Goal: Task Accomplishment & Management: Manage account settings

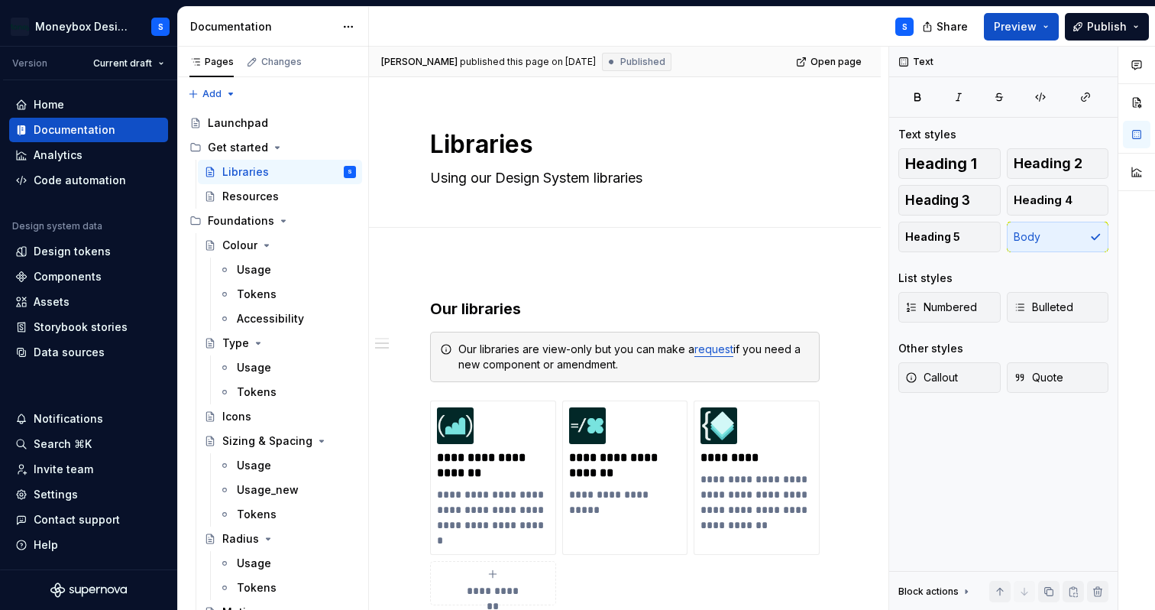
scroll to position [556, 0]
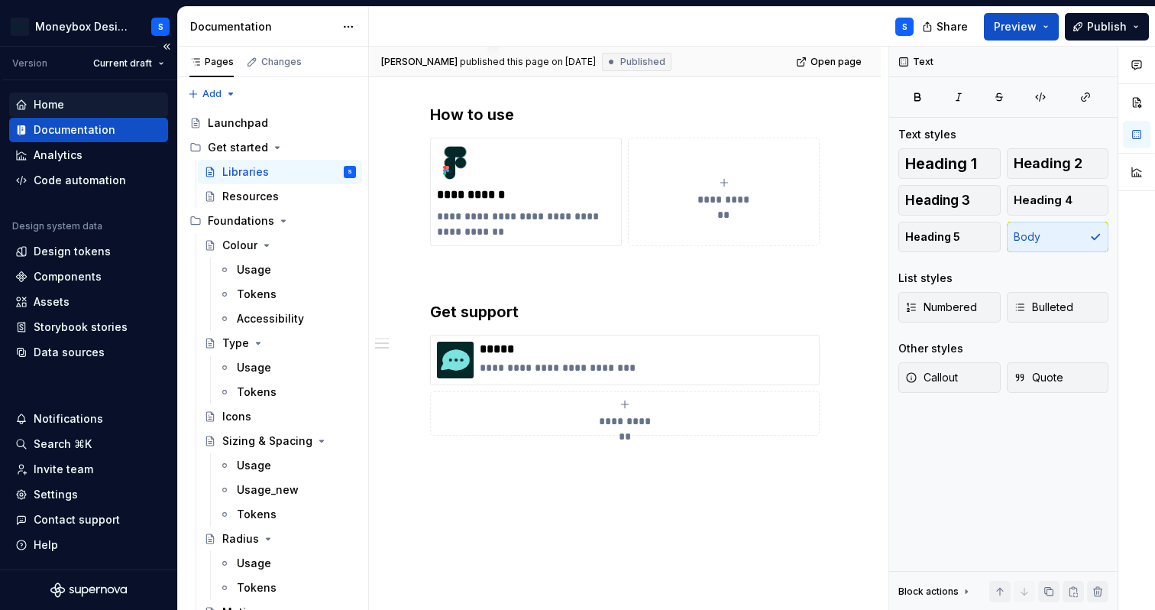
click at [105, 107] on div "Home" at bounding box center [88, 104] width 147 height 15
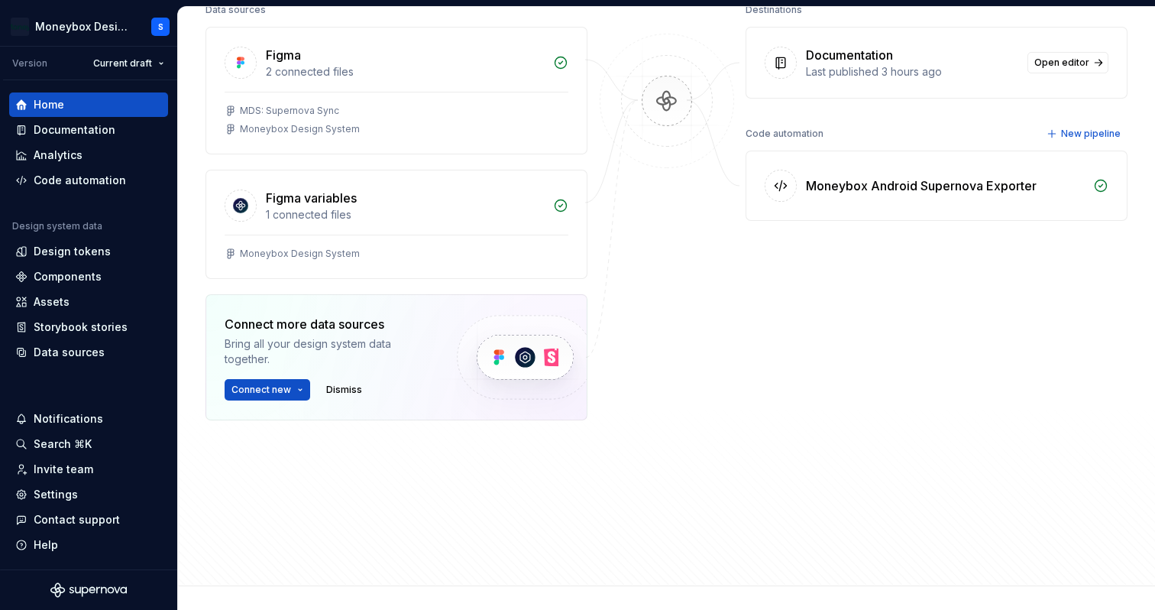
scroll to position [222, 0]
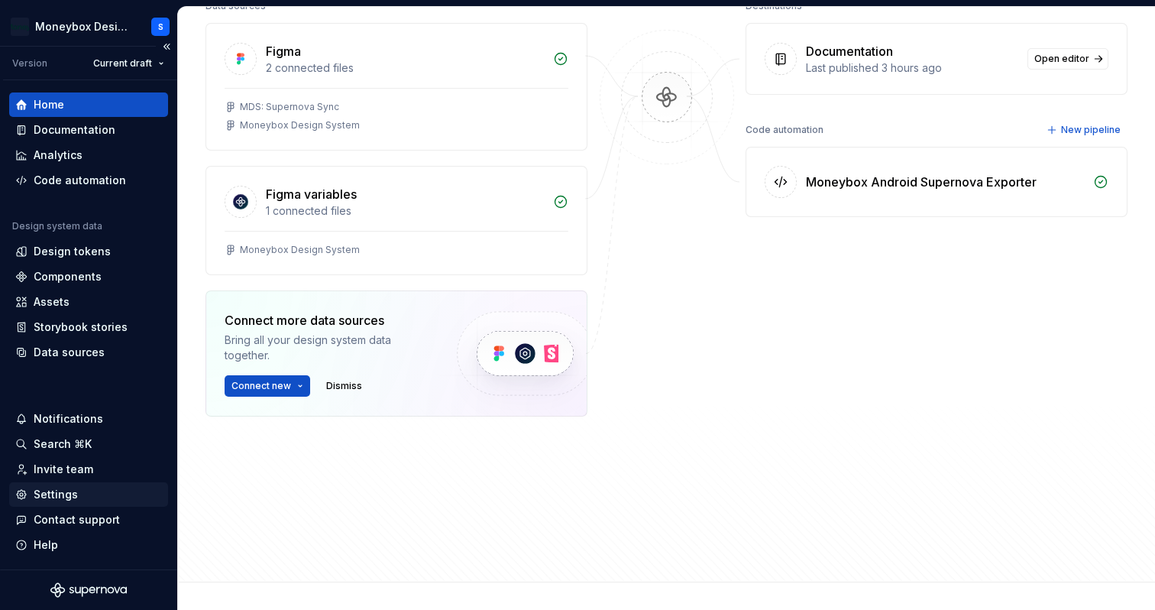
click at [75, 491] on div "Settings" at bounding box center [56, 494] width 44 height 15
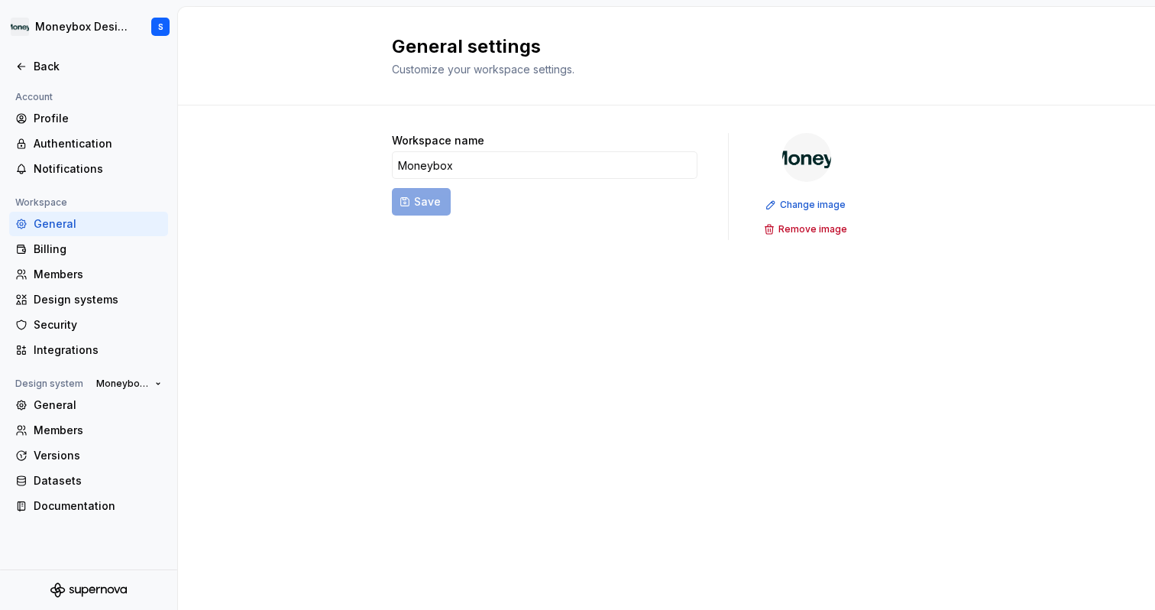
click at [799, 169] on img at bounding box center [806, 157] width 49 height 49
click at [76, 260] on div "Billing" at bounding box center [88, 249] width 159 height 24
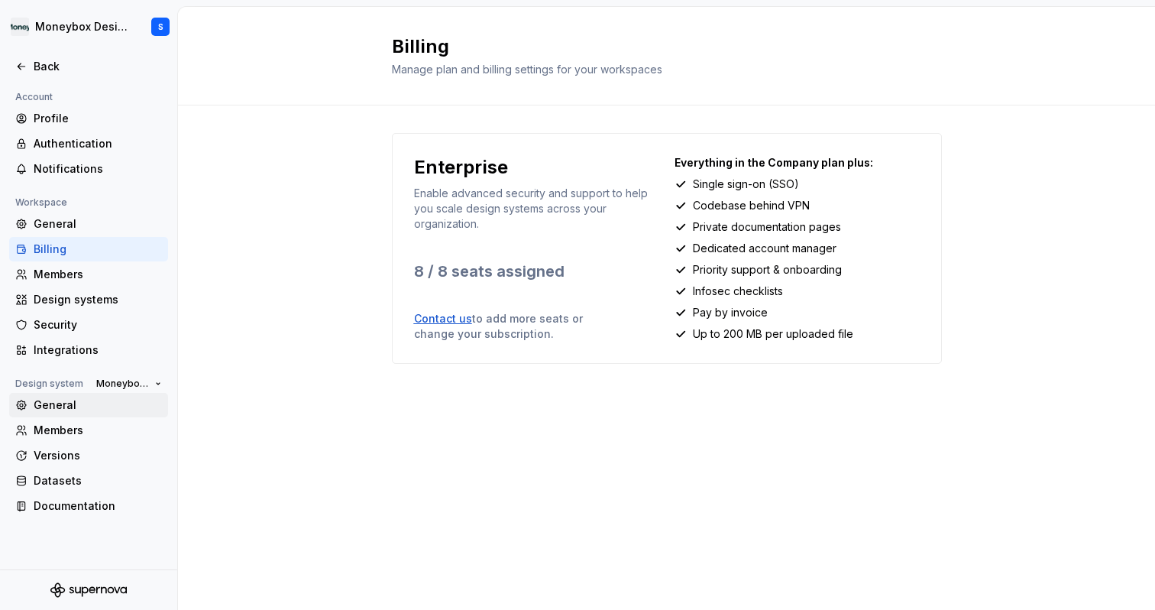
click at [85, 413] on div "General" at bounding box center [88, 405] width 159 height 24
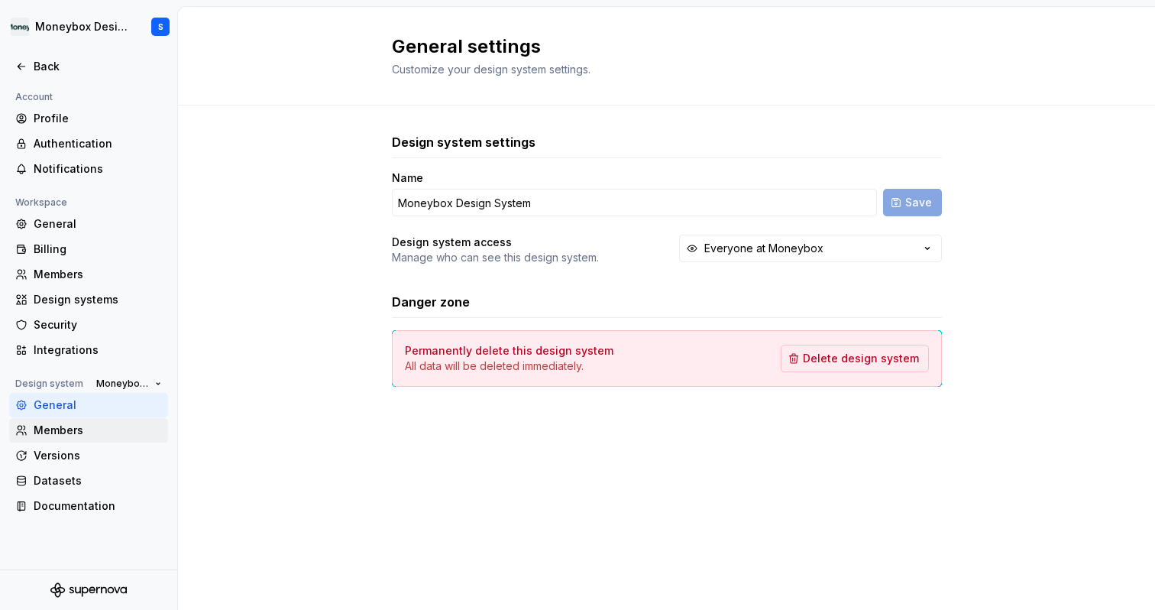
click at [95, 427] on div "Members" at bounding box center [98, 430] width 128 height 15
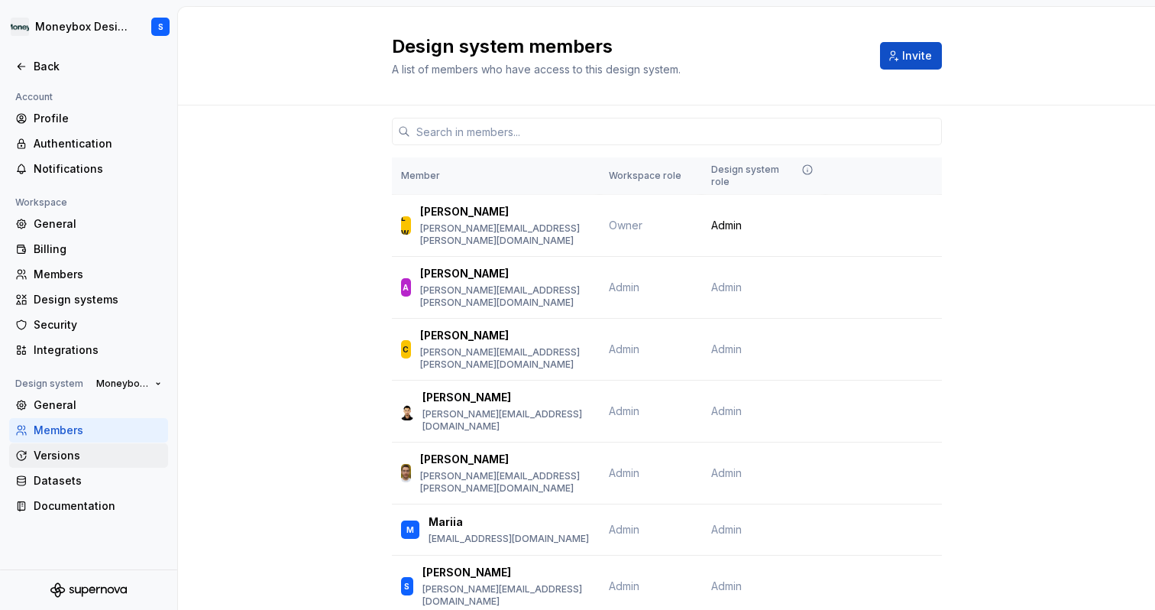
click at [96, 453] on div "Versions" at bounding box center [98, 455] width 128 height 15
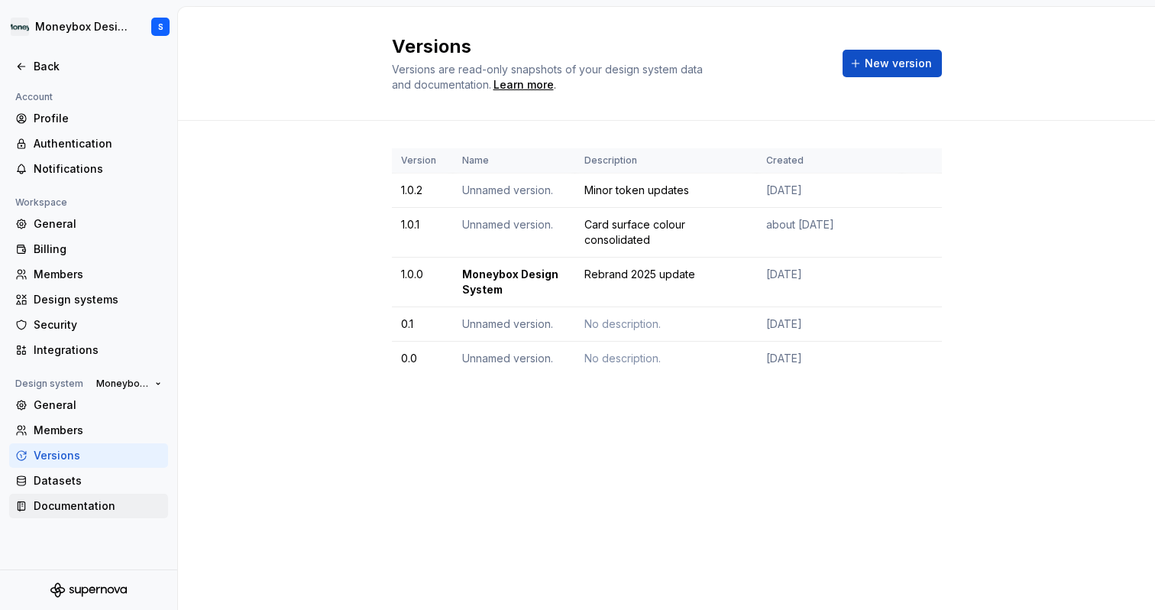
click at [95, 506] on div "Documentation" at bounding box center [98, 505] width 128 height 15
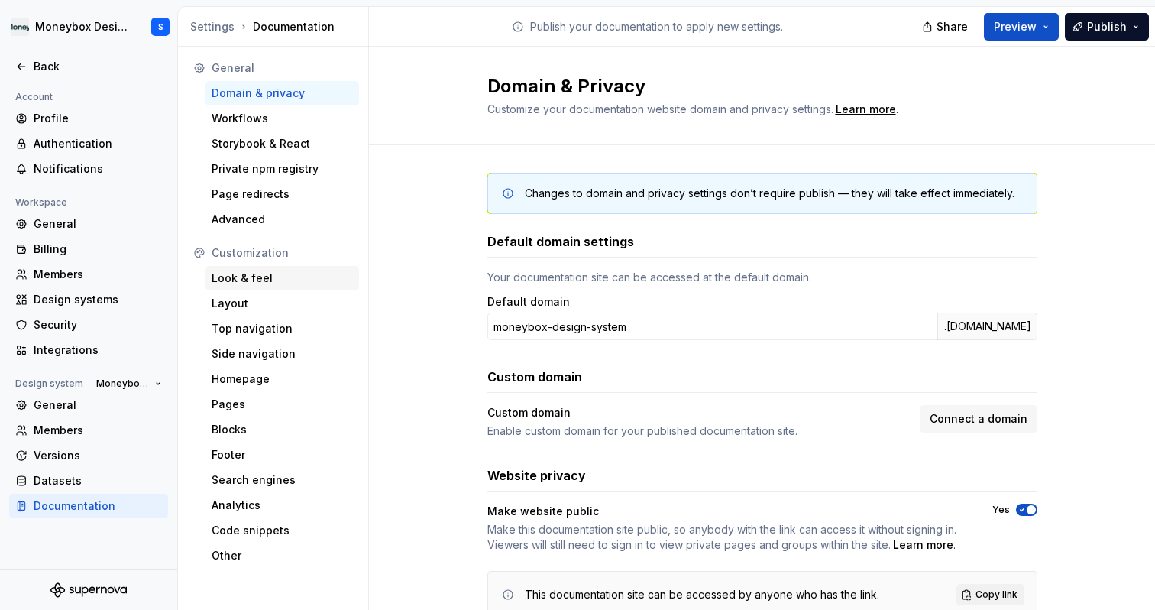
click at [309, 277] on div "Look & feel" at bounding box center [282, 277] width 141 height 15
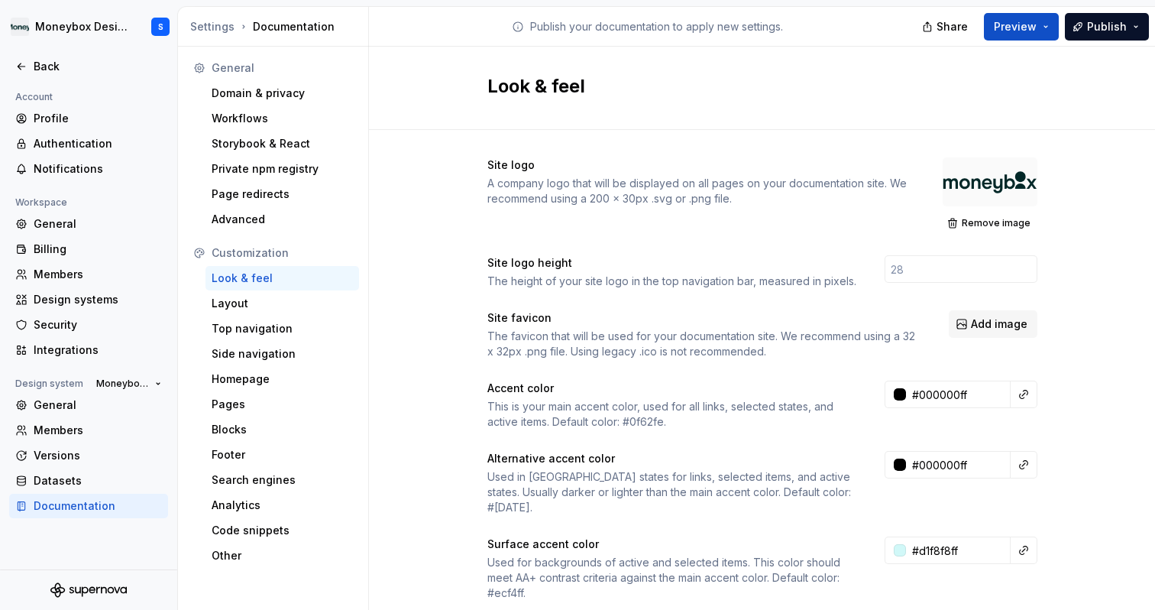
click at [993, 188] on div at bounding box center [990, 181] width 95 height 49
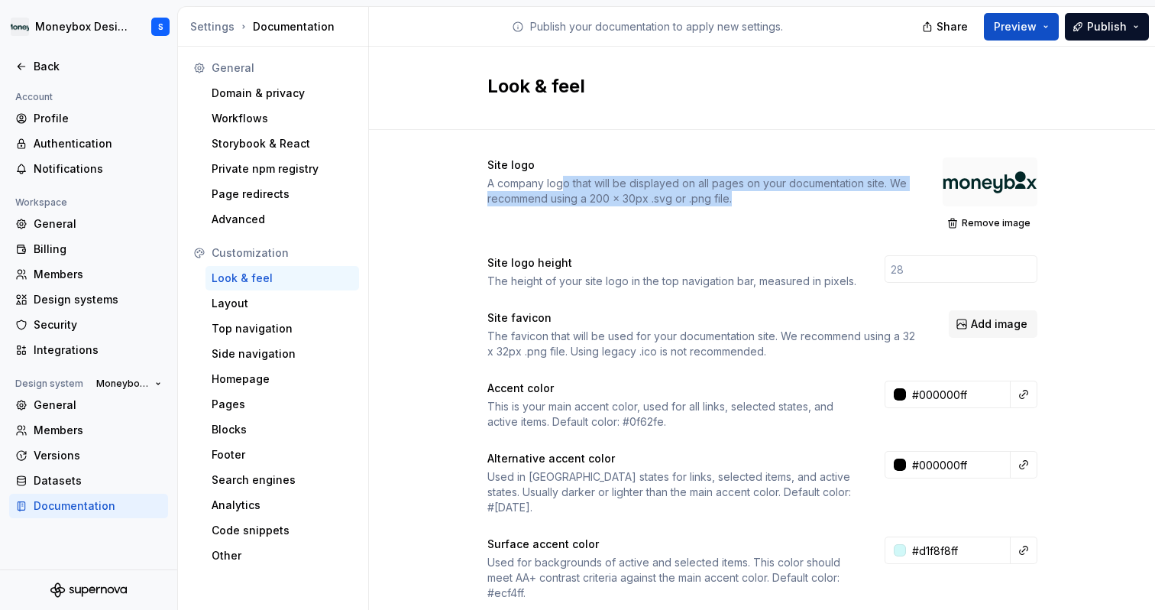
drag, startPoint x: 559, startPoint y: 183, endPoint x: 766, endPoint y: 214, distance: 209.4
click at [760, 213] on div "Site logo A company logo that will be displayed on all pages on your documentat…" at bounding box center [762, 195] width 550 height 76
click at [768, 215] on div "Site logo A company logo that will be displayed on all pages on your documentat…" at bounding box center [762, 195] width 550 height 76
drag, startPoint x: 568, startPoint y: 181, endPoint x: 776, endPoint y: 222, distance: 212.6
click at [772, 222] on div "Site logo A company logo that will be displayed on all pages on your documentat…" at bounding box center [762, 195] width 550 height 76
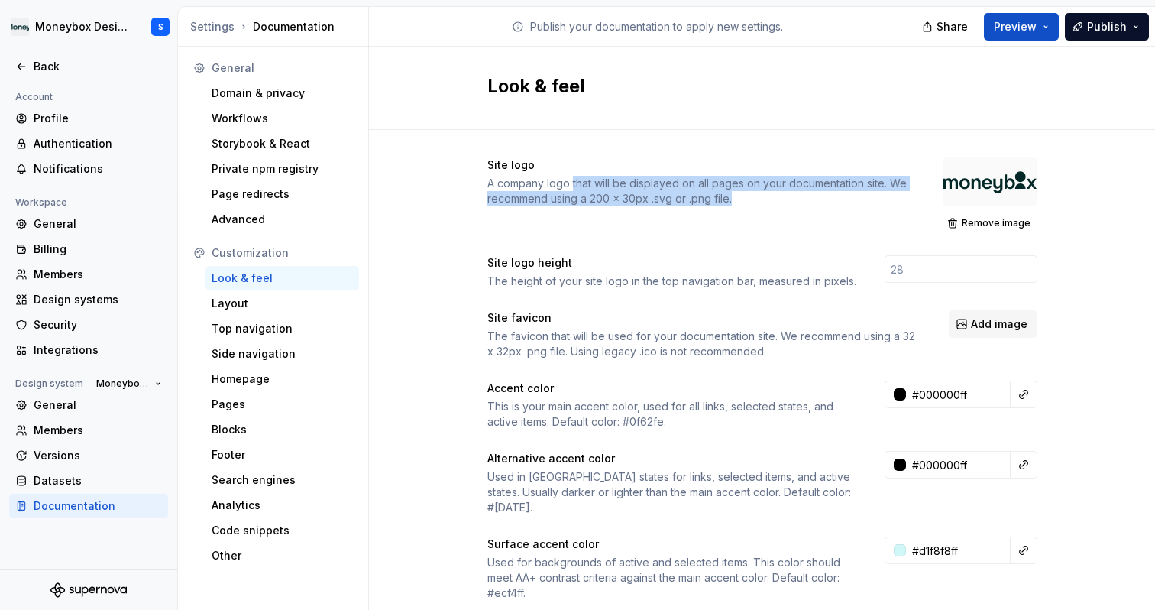
click at [776, 222] on div "Site logo A company logo that will be displayed on all pages on your documentat…" at bounding box center [762, 195] width 550 height 76
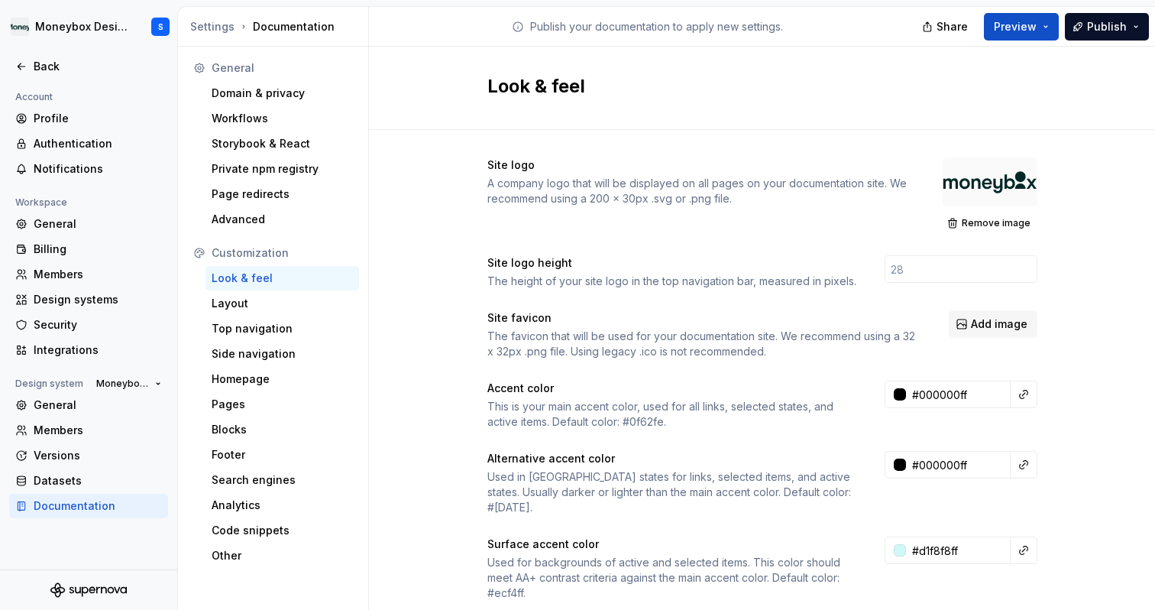
click at [989, 180] on div at bounding box center [990, 181] width 95 height 49
click at [963, 219] on span "Remove image" at bounding box center [996, 223] width 69 height 12
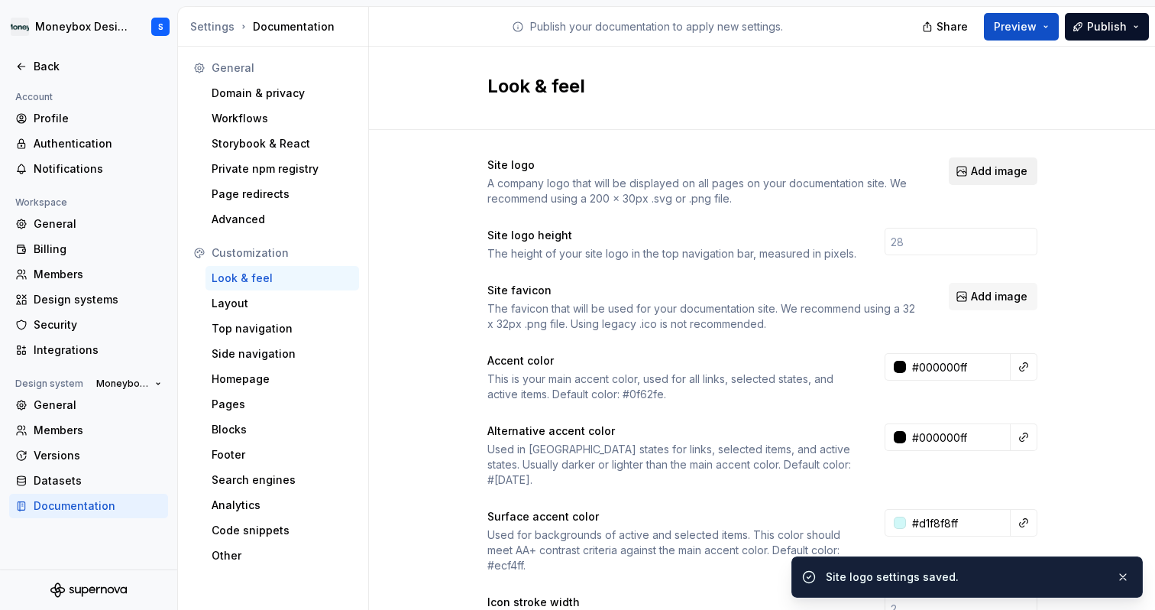
click at [980, 171] on span "Add image" at bounding box center [999, 171] width 57 height 15
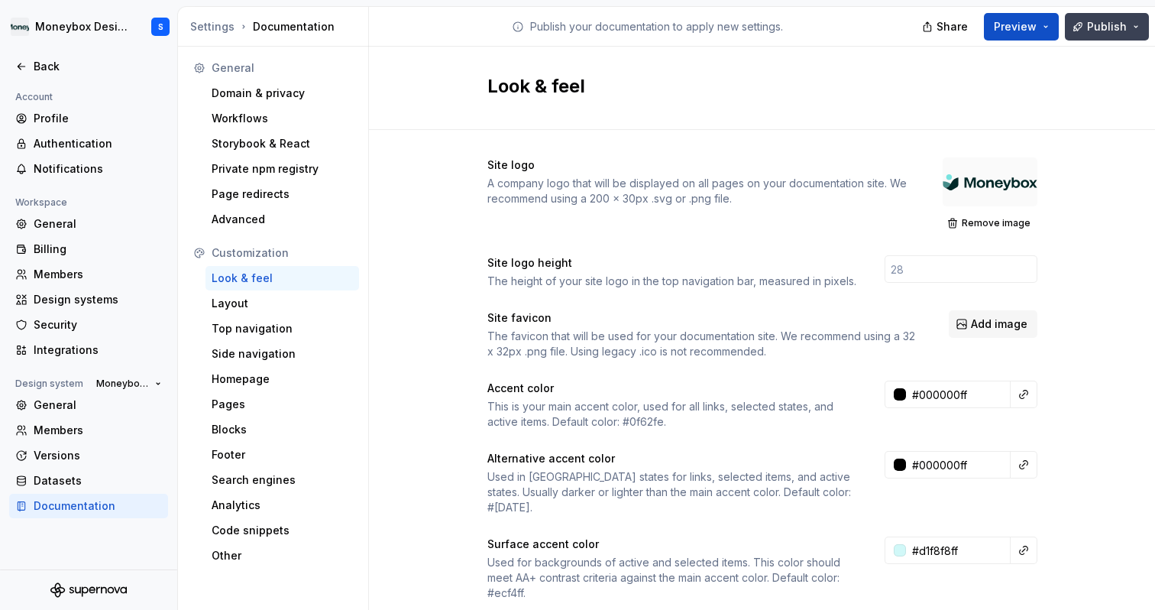
click at [1089, 26] on button "Publish" at bounding box center [1107, 27] width 84 height 28
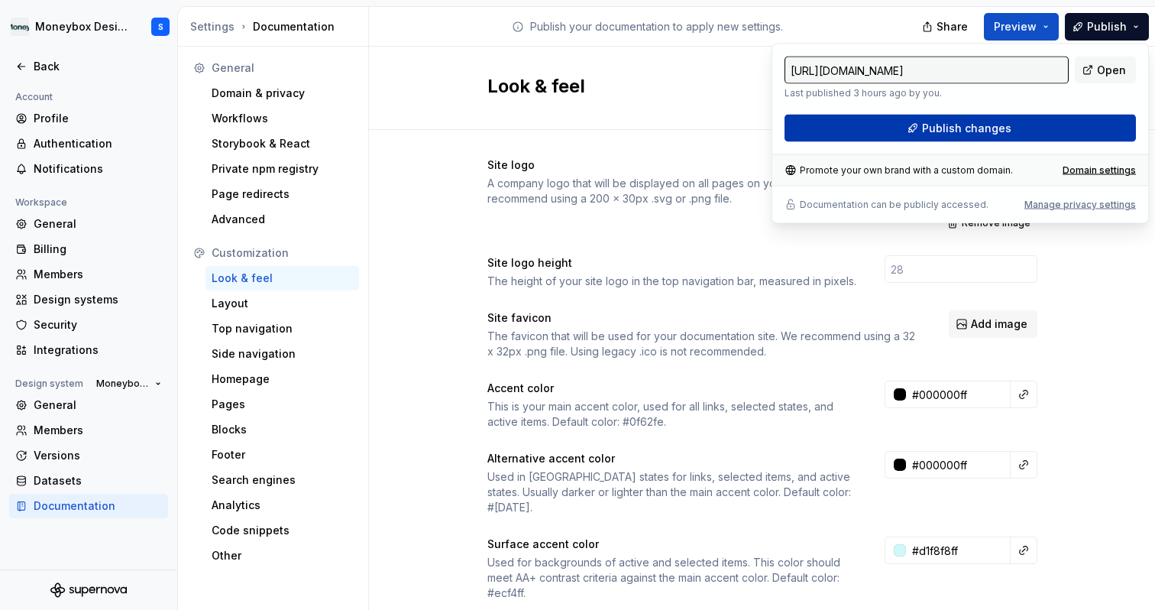
click at [1022, 132] on button "Publish changes" at bounding box center [960, 129] width 351 height 28
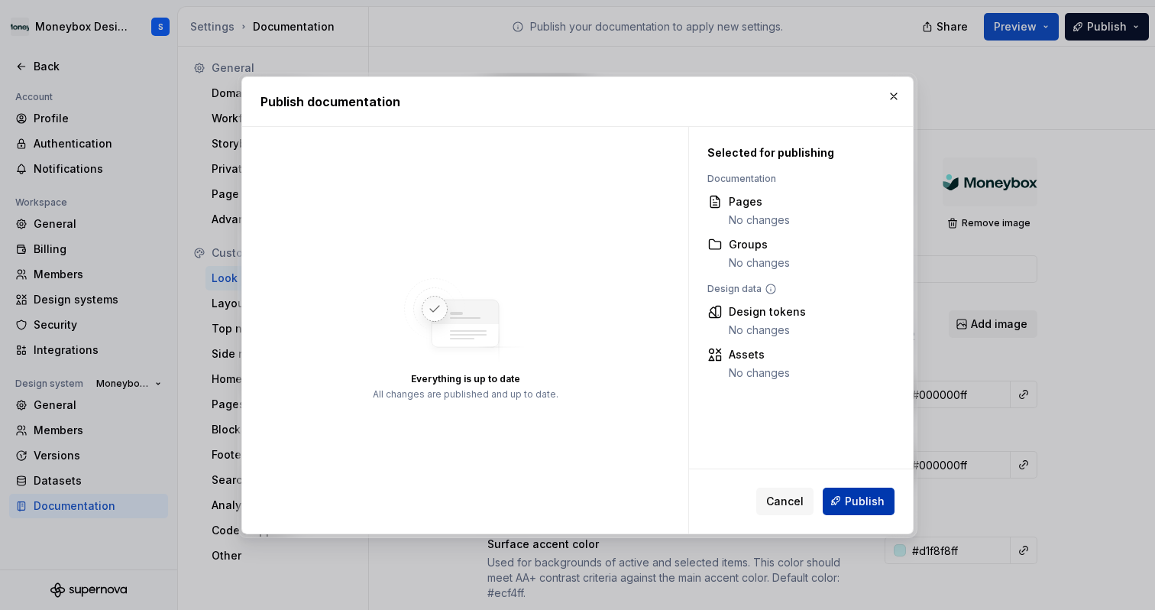
click at [847, 501] on span "Publish" at bounding box center [865, 500] width 40 height 15
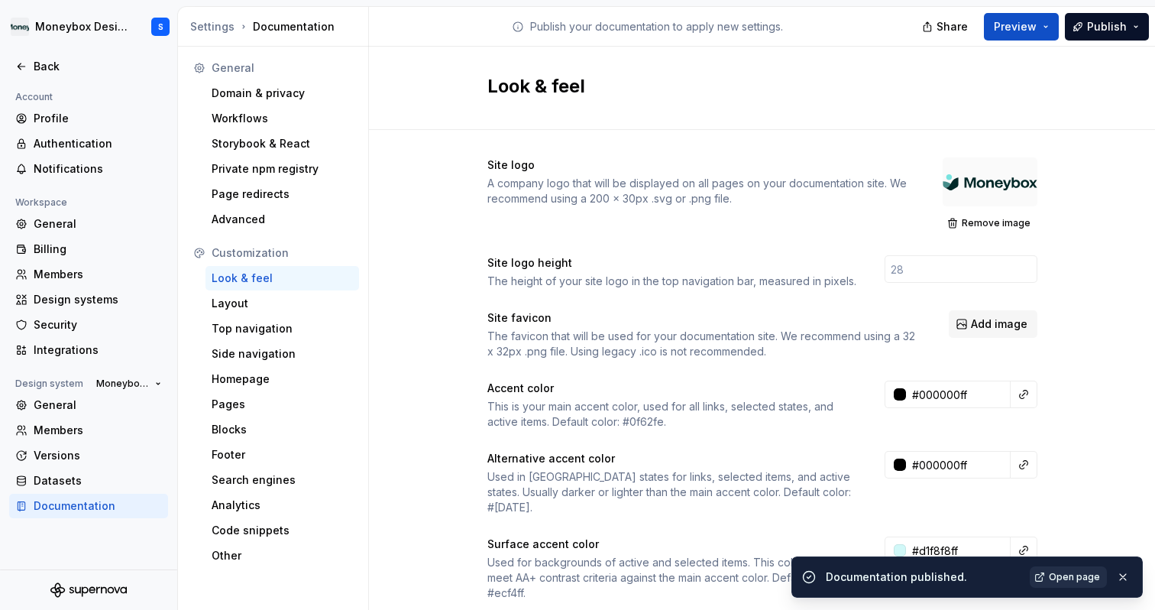
click at [1065, 576] on span "Open page" at bounding box center [1074, 577] width 51 height 12
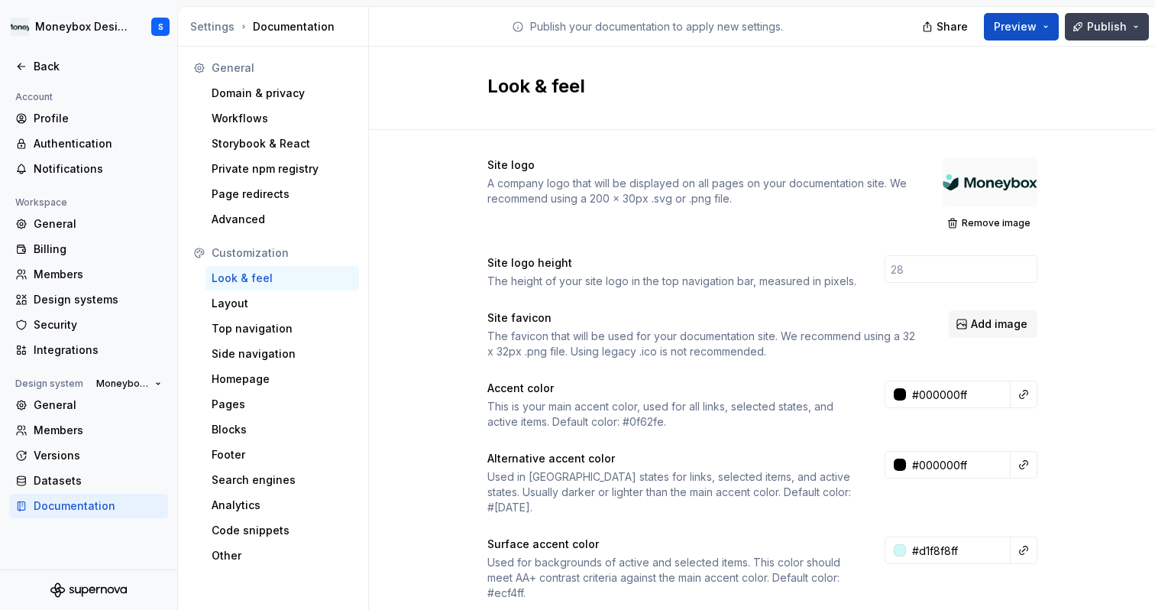
click at [1138, 28] on button "Publish" at bounding box center [1107, 27] width 84 height 28
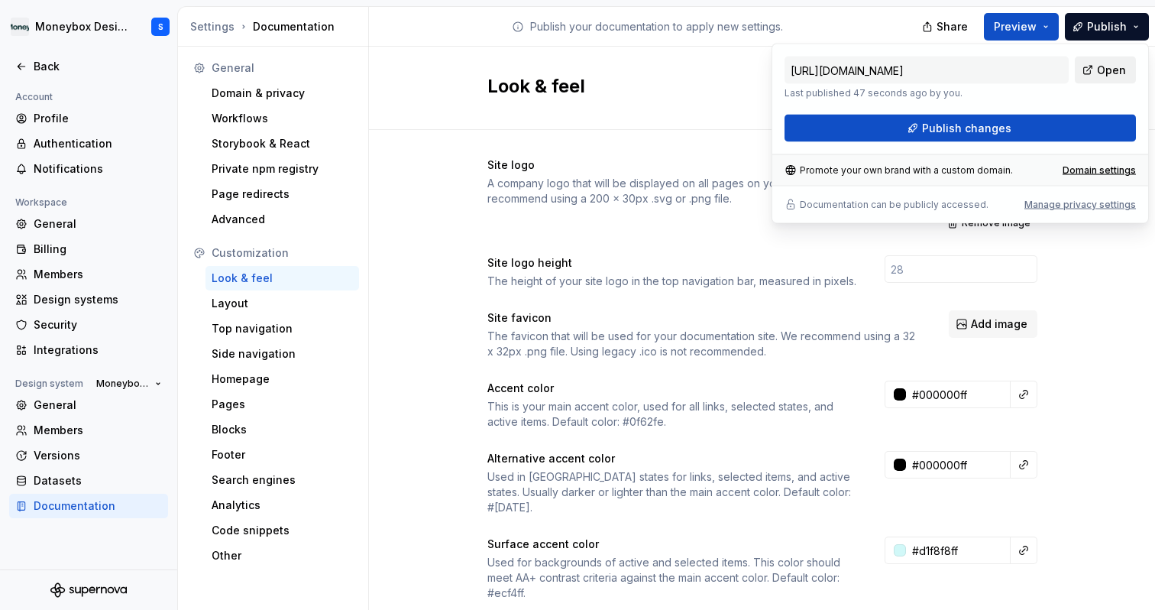
click at [1097, 69] on link "Open" at bounding box center [1105, 71] width 61 height 28
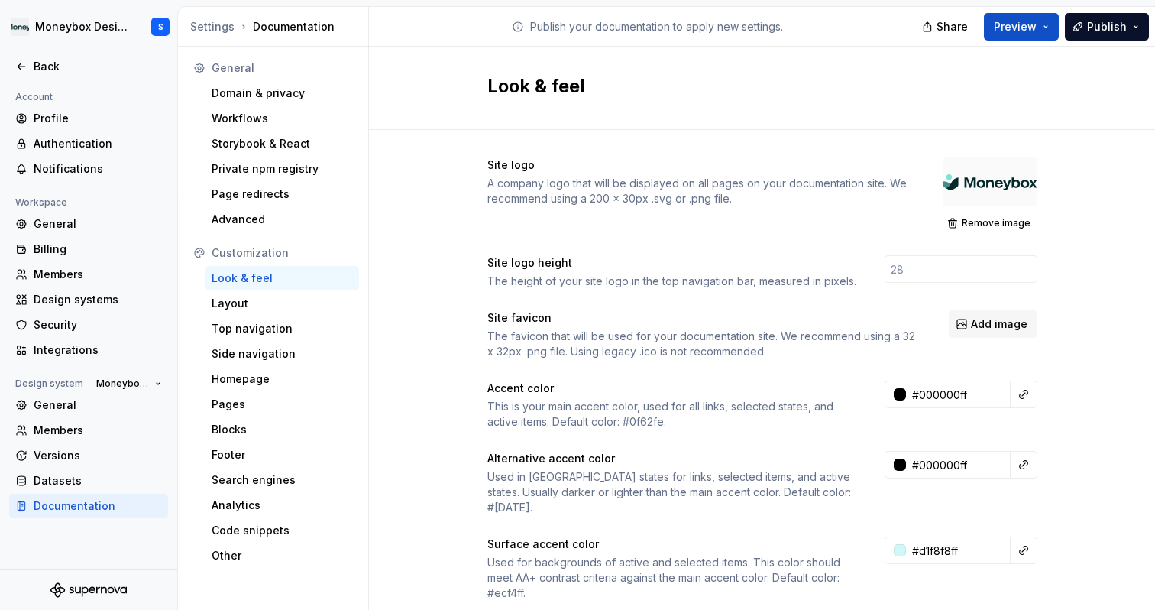
click at [986, 187] on div at bounding box center [990, 181] width 95 height 49
drag, startPoint x: 594, startPoint y: 193, endPoint x: 750, endPoint y: 195, distance: 155.9
click at [750, 195] on div "A company logo that will be displayed on all pages on your documentation site. …" at bounding box center [701, 191] width 428 height 31
click at [995, 219] on span "Remove image" at bounding box center [996, 223] width 69 height 12
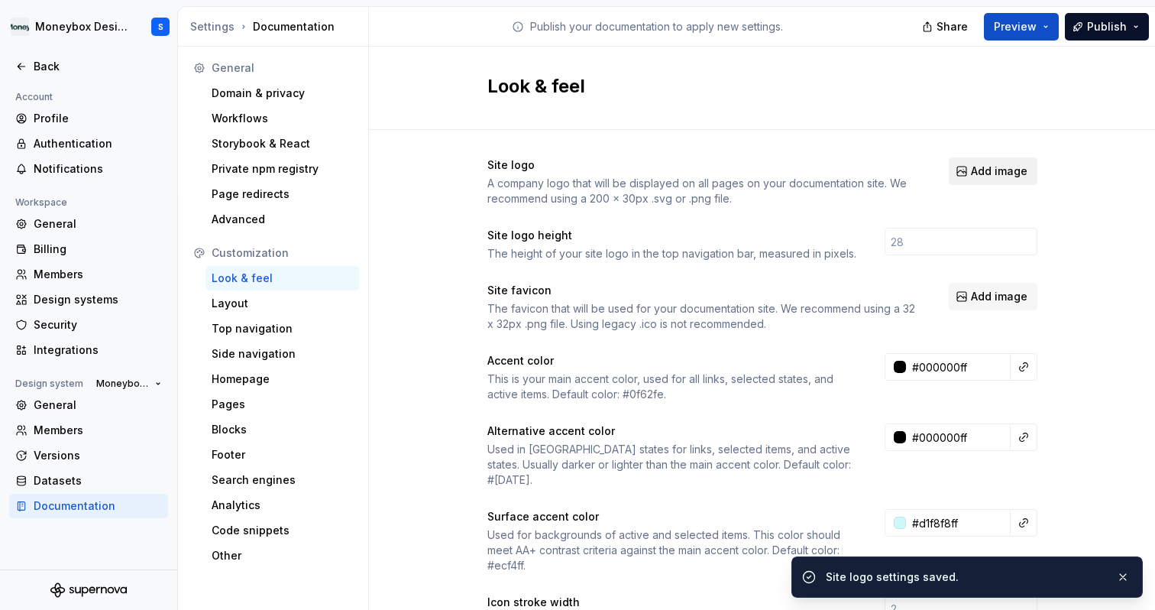
click at [993, 168] on span "Add image" at bounding box center [999, 171] width 57 height 15
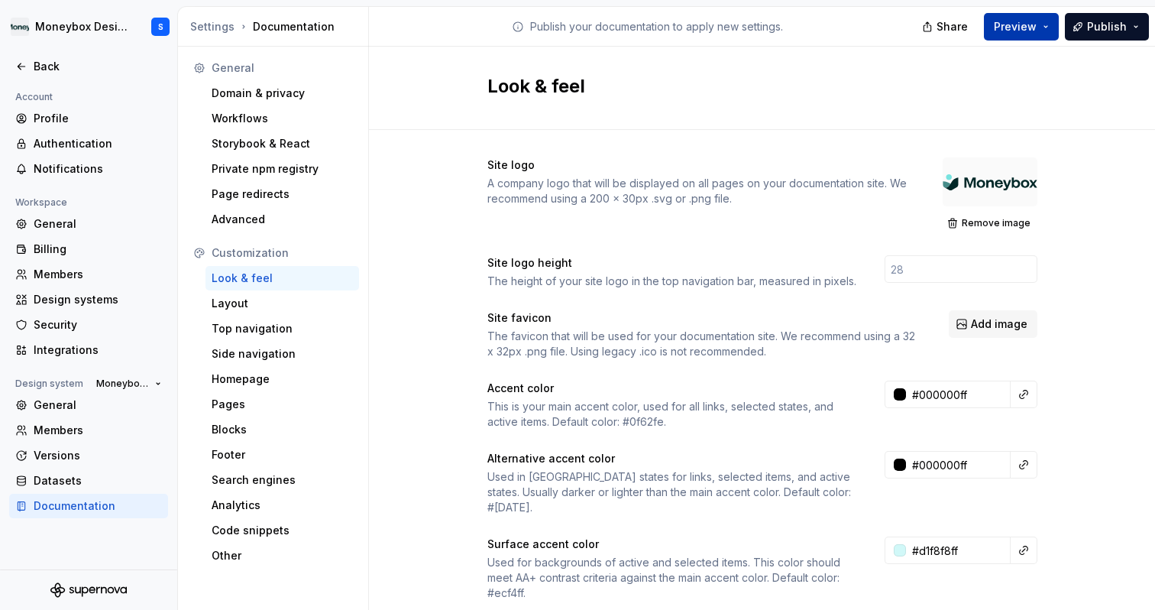
click at [1035, 27] on span "Preview" at bounding box center [1015, 26] width 43 height 15
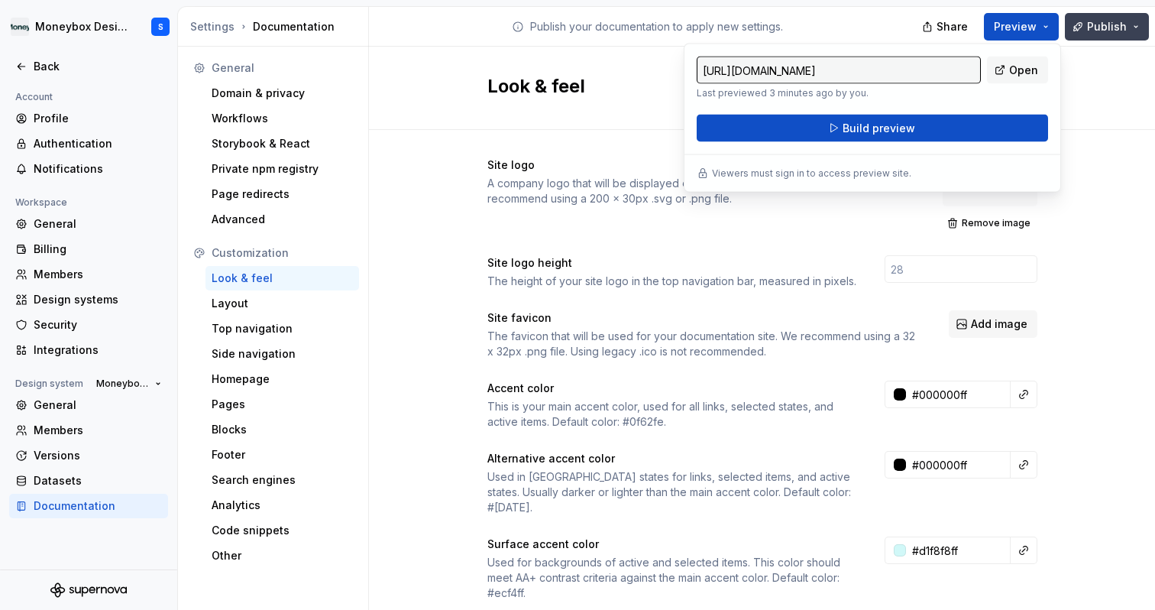
click at [1108, 31] on span "Publish" at bounding box center [1107, 26] width 40 height 15
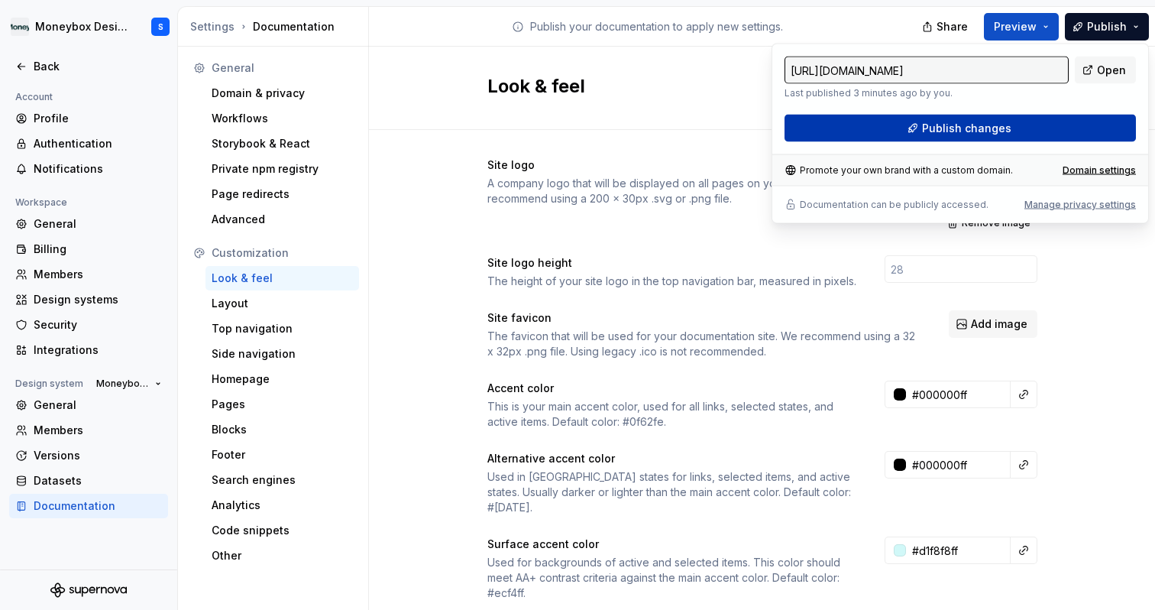
click at [1007, 127] on span "Publish changes" at bounding box center [966, 128] width 89 height 15
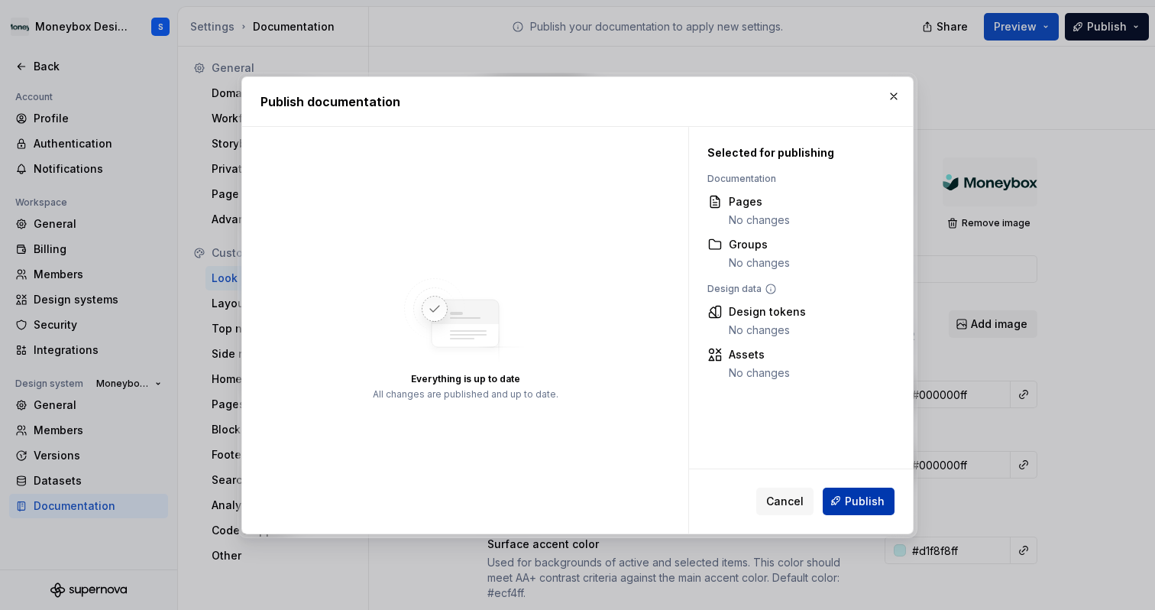
click at [844, 490] on button "Publish" at bounding box center [859, 501] width 72 height 28
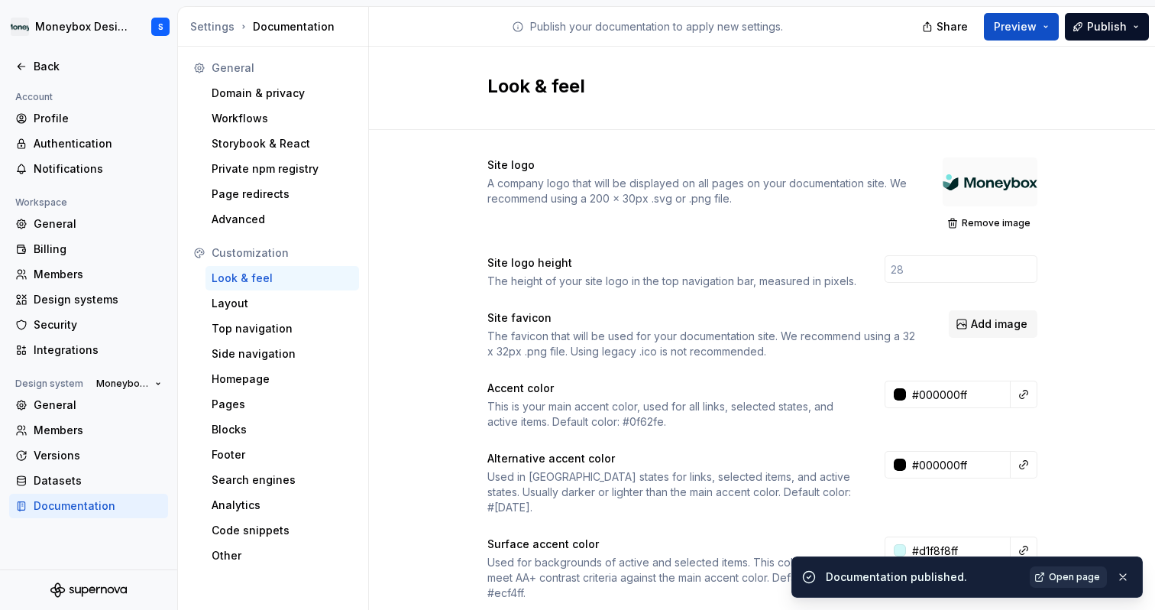
click at [1087, 585] on link "Open page" at bounding box center [1068, 576] width 77 height 21
